Goal: Task Accomplishment & Management: Use online tool/utility

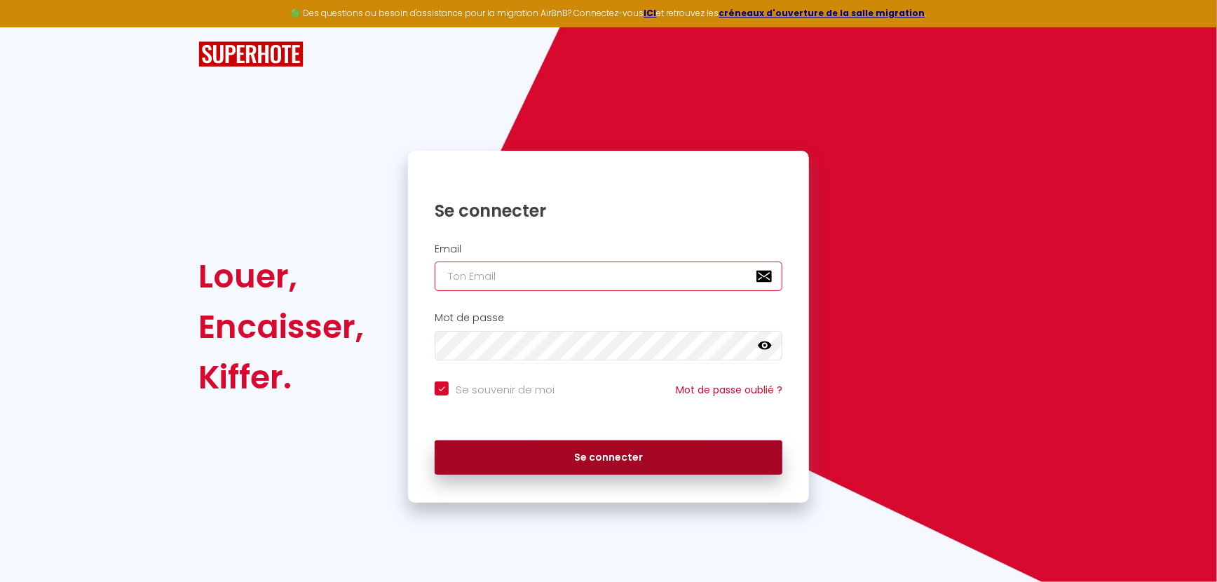
type input "[EMAIL_ADDRESS][DOMAIN_NAME]"
click at [501, 456] on button "Se connecter" at bounding box center [609, 457] width 348 height 35
checkbox input "true"
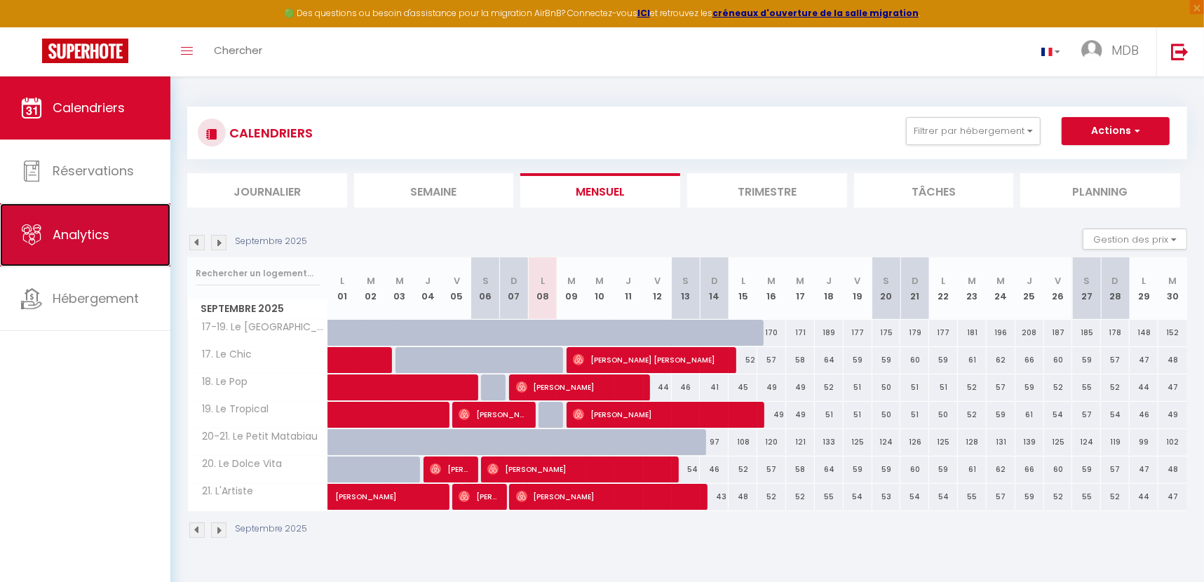
click at [79, 226] on span "Analytics" at bounding box center [81, 235] width 57 height 18
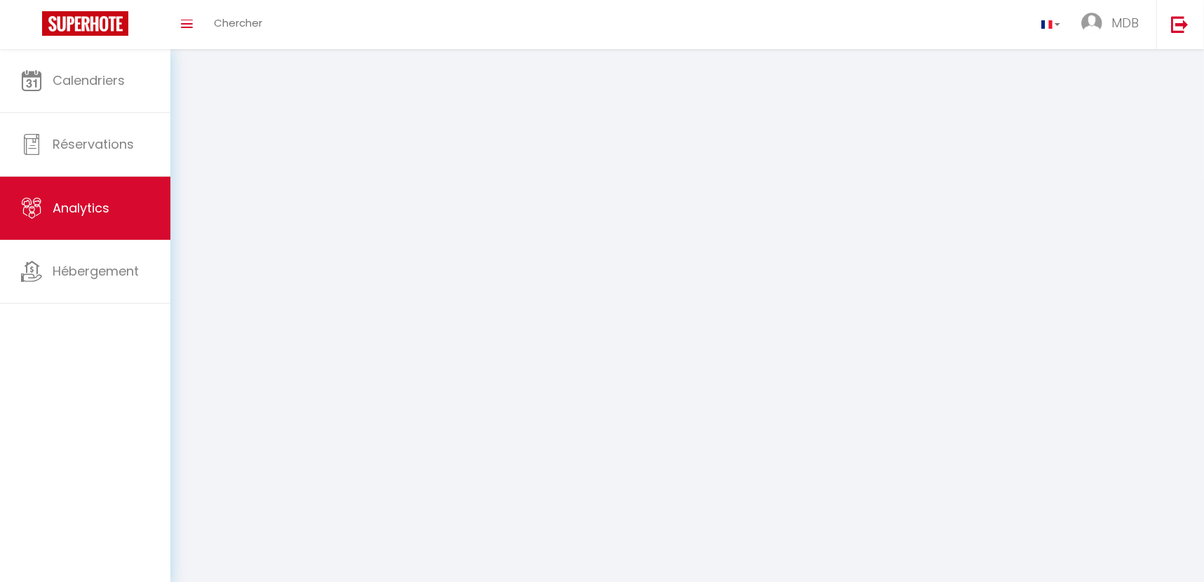
select select "2025"
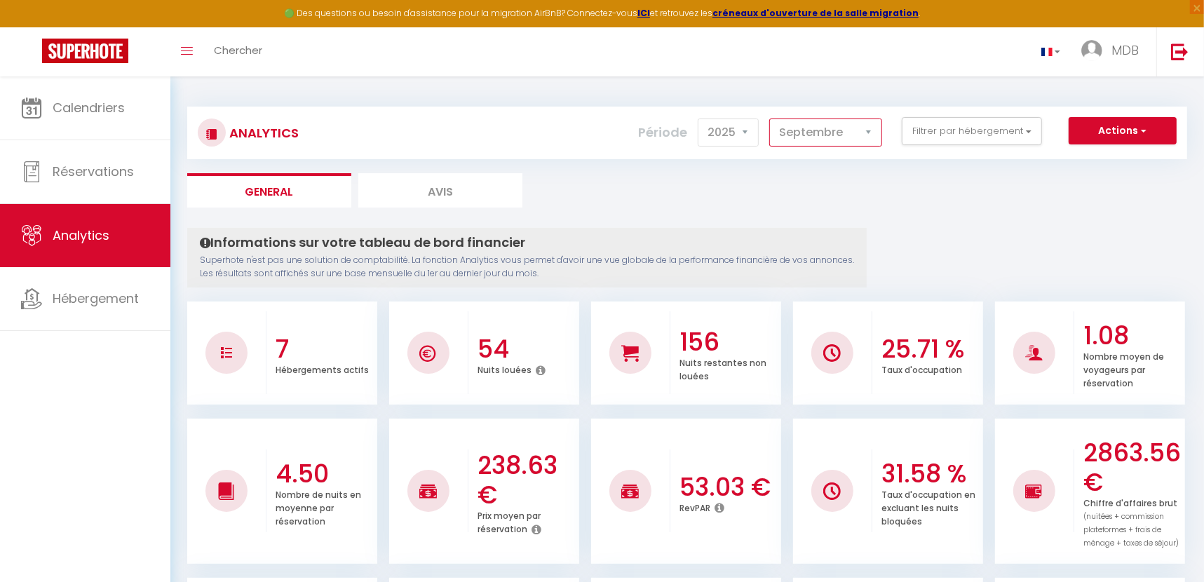
click at [825, 145] on select "[PERSON_NAME] Mars [PERSON_NAME] Juin Juillet Août Septembre Octobre Novembre D…" at bounding box center [825, 133] width 113 height 28
select select "8"
click at [771, 119] on select "[PERSON_NAME] Mars [PERSON_NAME] Juin Juillet Août Septembre Octobre Novembre D…" at bounding box center [825, 133] width 113 height 28
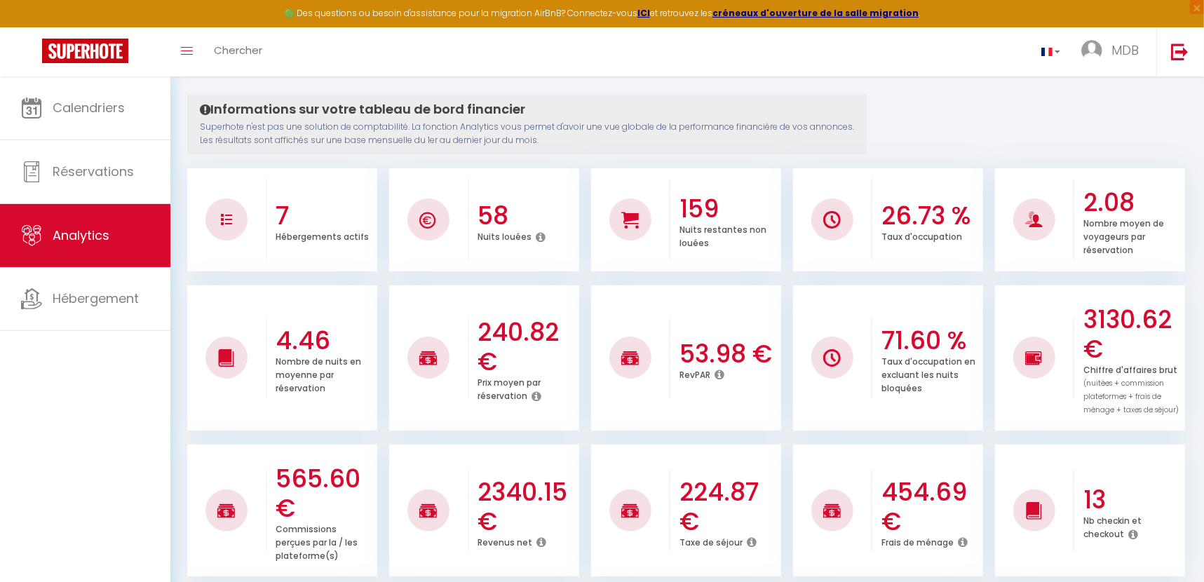
scroll to position [133, 0]
